Goal: Information Seeking & Learning: Learn about a topic

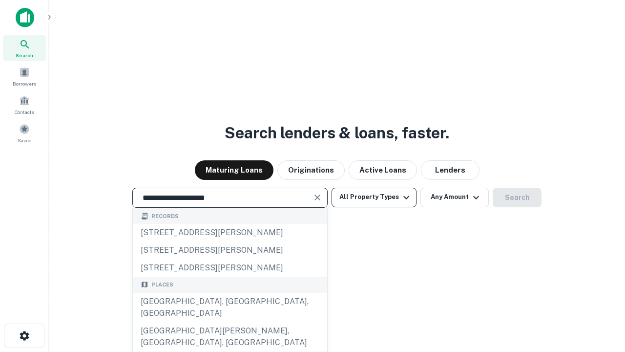
click at [230, 322] on div "[GEOGRAPHIC_DATA], [GEOGRAPHIC_DATA], [GEOGRAPHIC_DATA]" at bounding box center [230, 307] width 194 height 29
click at [374, 197] on button "All Property Types" at bounding box center [374, 198] width 85 height 20
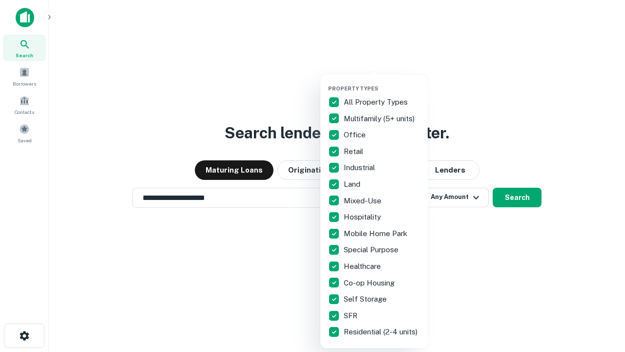
type input "**********"
click at [382, 82] on button "button" at bounding box center [381, 82] width 107 height 0
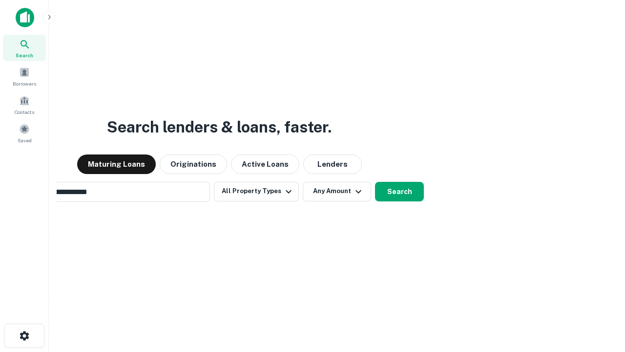
scroll to position [15, 0]
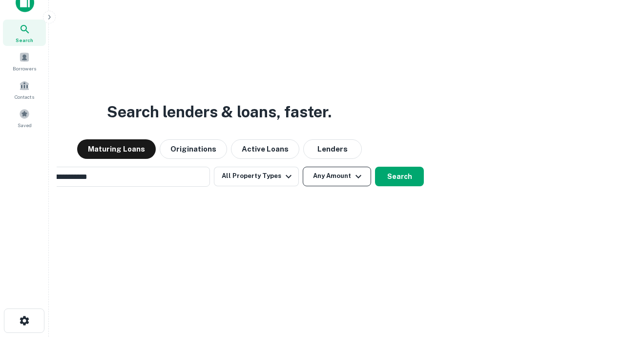
click at [303, 167] on button "Any Amount" at bounding box center [337, 177] width 68 height 20
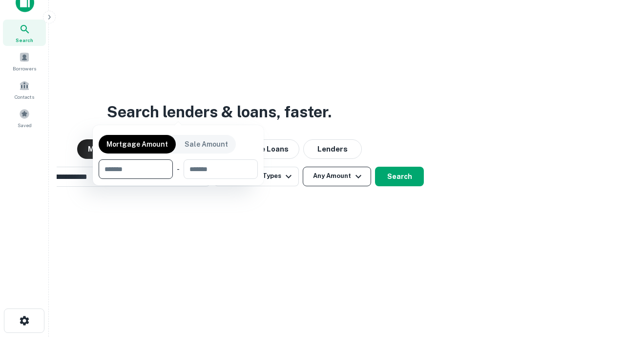
scroll to position [70, 276]
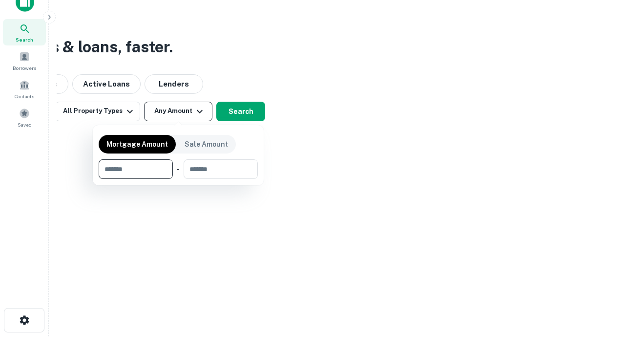
type input "*******"
click at [178, 179] on button "button" at bounding box center [178, 179] width 159 height 0
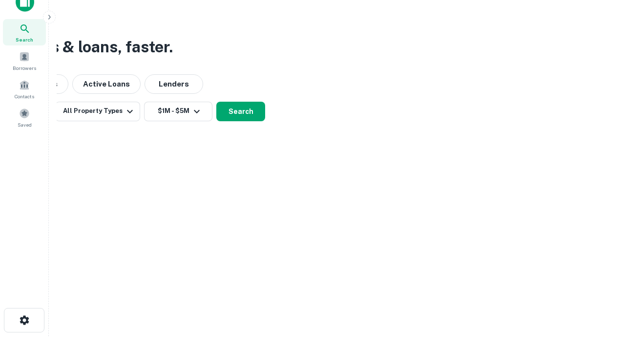
scroll to position [15, 0]
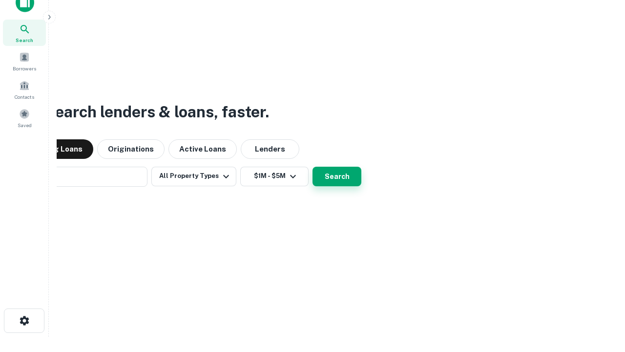
click at [313, 167] on button "Search" at bounding box center [337, 177] width 49 height 20
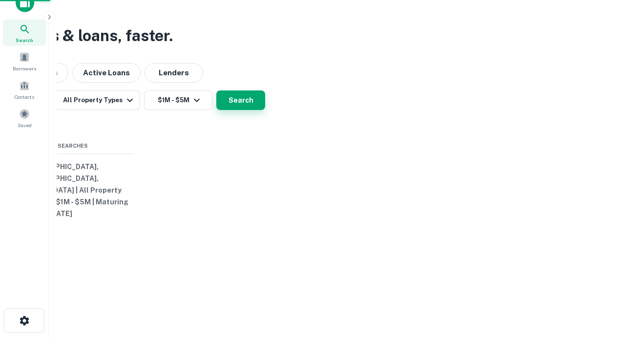
scroll to position [16, 0]
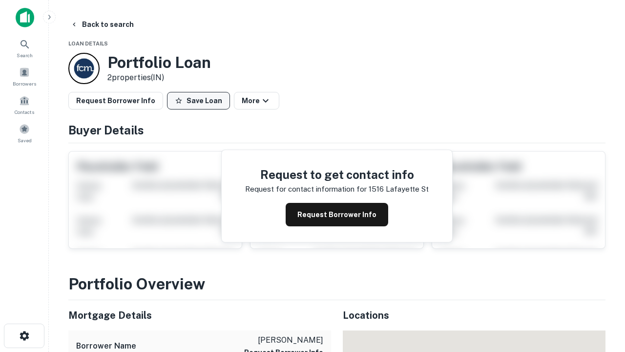
click at [198, 101] on button "Save Loan" at bounding box center [198, 101] width 63 height 18
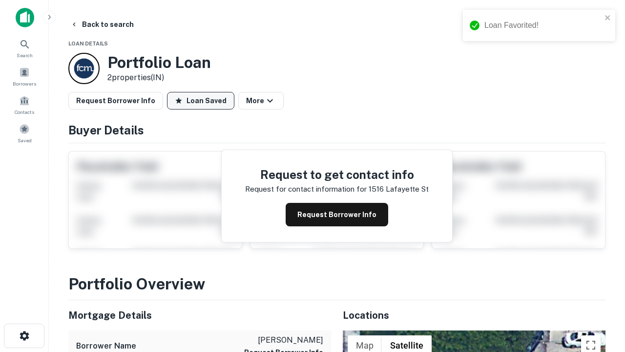
click at [201, 101] on button "Loan Saved" at bounding box center [200, 101] width 67 height 18
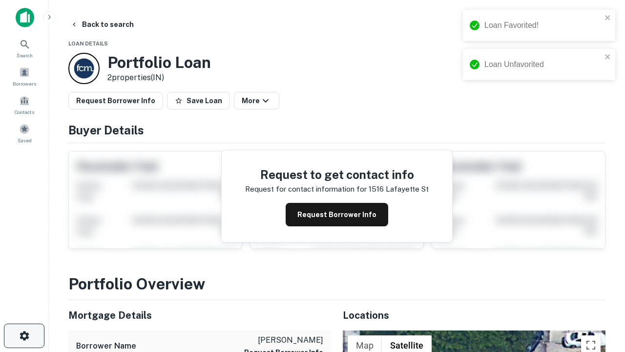
click at [24, 336] on icon "button" at bounding box center [25, 336] width 12 height 12
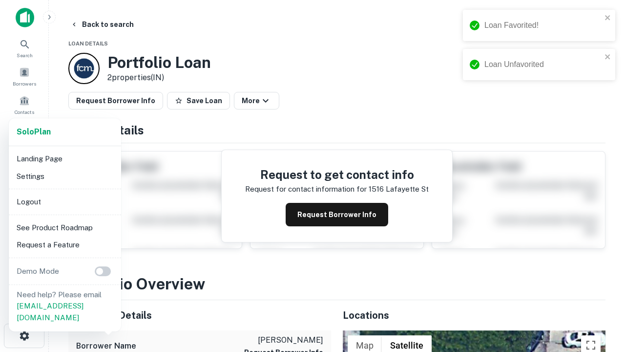
click at [64, 201] on li "Logout" at bounding box center [65, 202] width 105 height 18
